Goal: Task Accomplishment & Management: Manage account settings

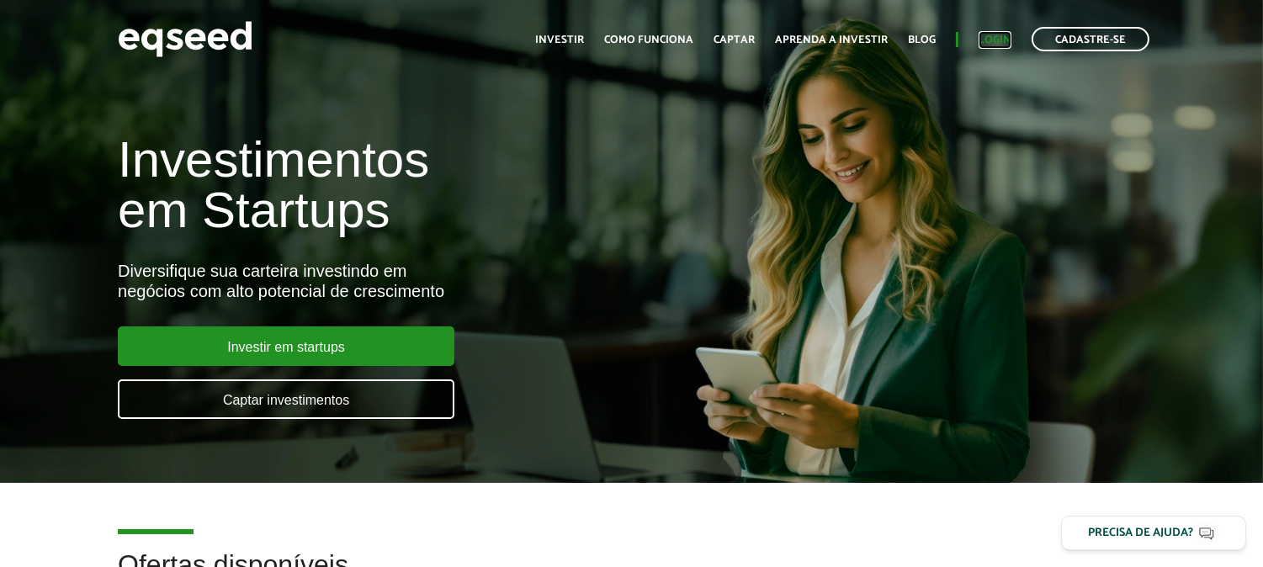
drag, startPoint x: 988, startPoint y: 49, endPoint x: 995, endPoint y: 35, distance: 15.1
drag, startPoint x: 995, startPoint y: 35, endPoint x: 980, endPoint y: 40, distance: 15.2
click at [980, 40] on link "Login" at bounding box center [995, 40] width 33 height 11
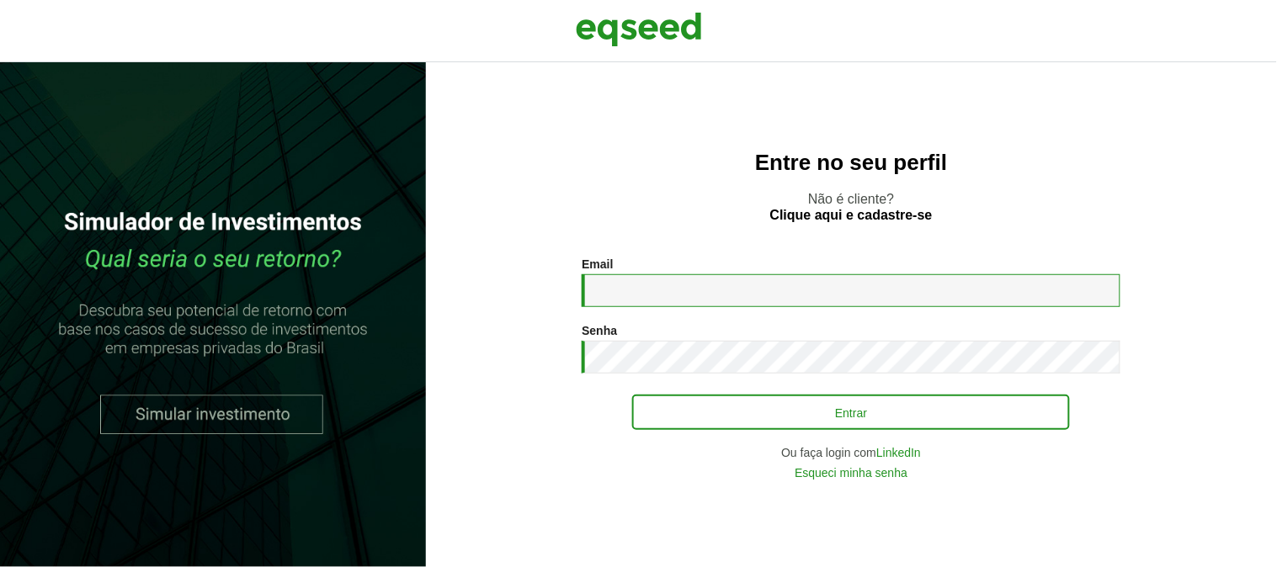
type input "**********"
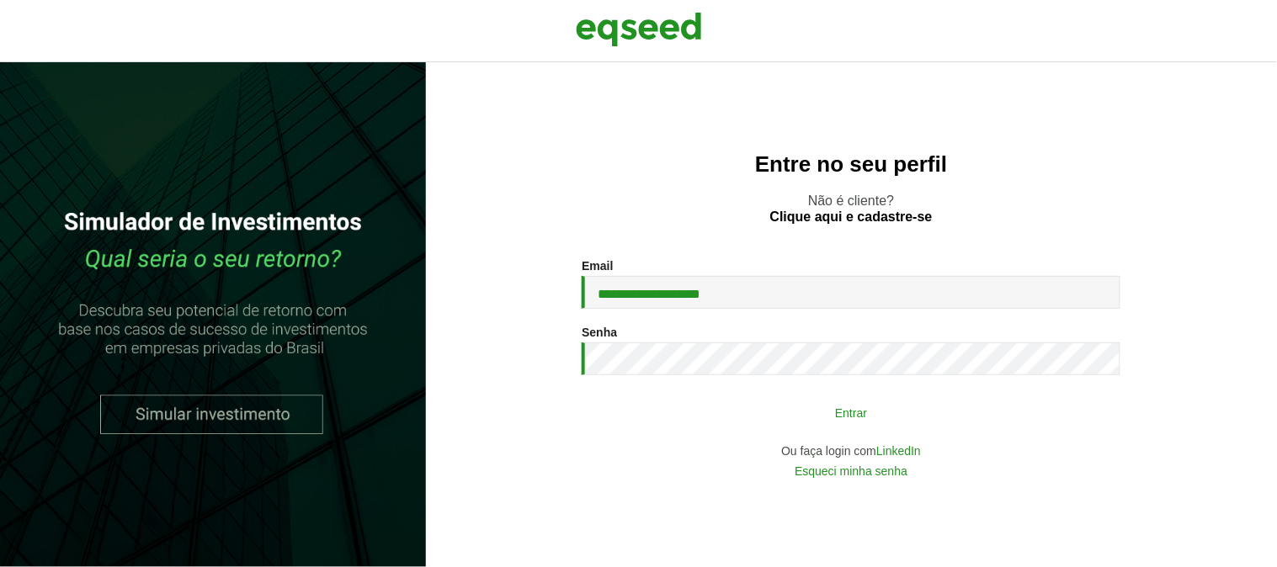
click at [717, 412] on button "Entrar" at bounding box center [851, 412] width 438 height 32
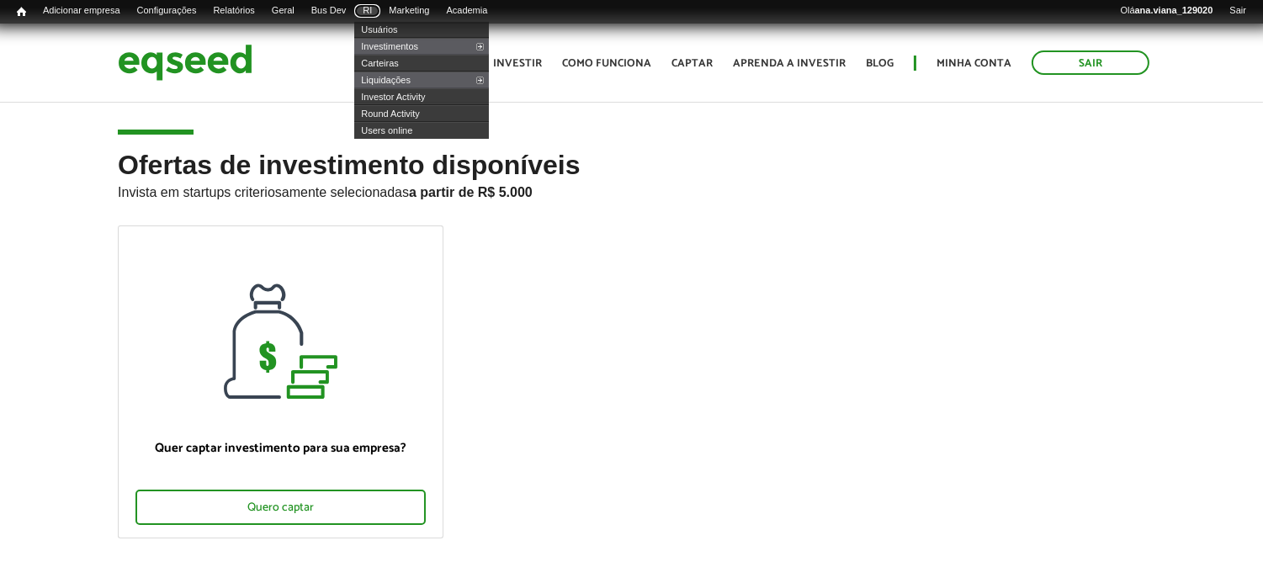
click at [380, 6] on link "RI" at bounding box center [367, 10] width 26 height 13
